Goal: Check status

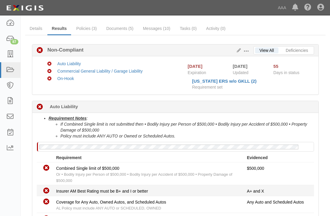
scroll to position [59, 0]
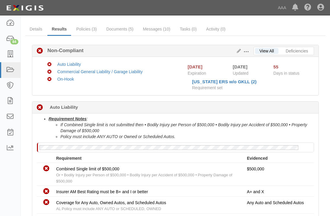
scroll to position [10, 0]
